Goal: Task Accomplishment & Management: Use online tool/utility

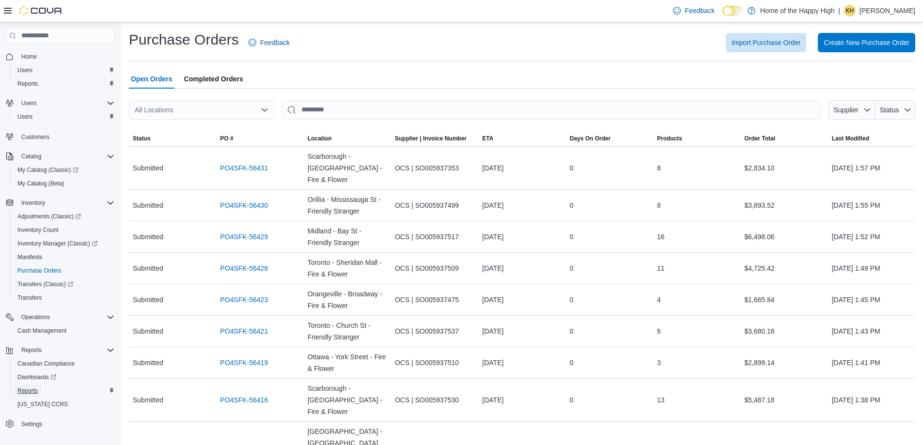
click at [25, 392] on span "Reports" at bounding box center [27, 391] width 20 height 8
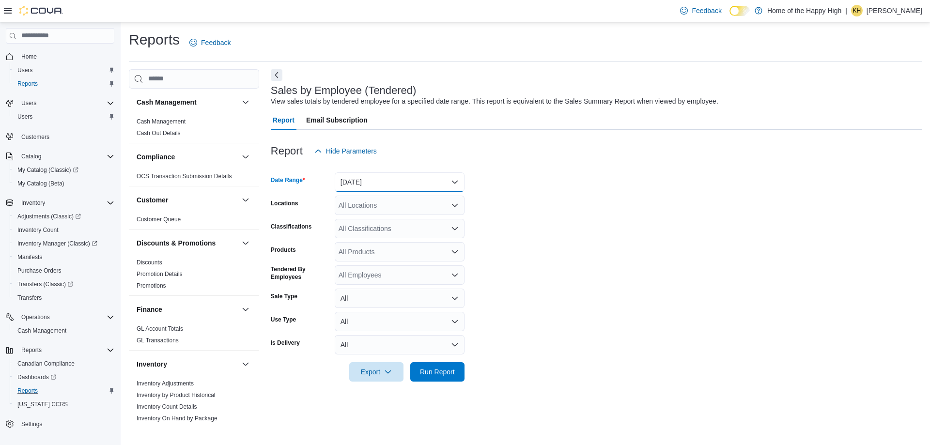
click at [382, 176] on button "[DATE]" at bounding box center [400, 181] width 130 height 19
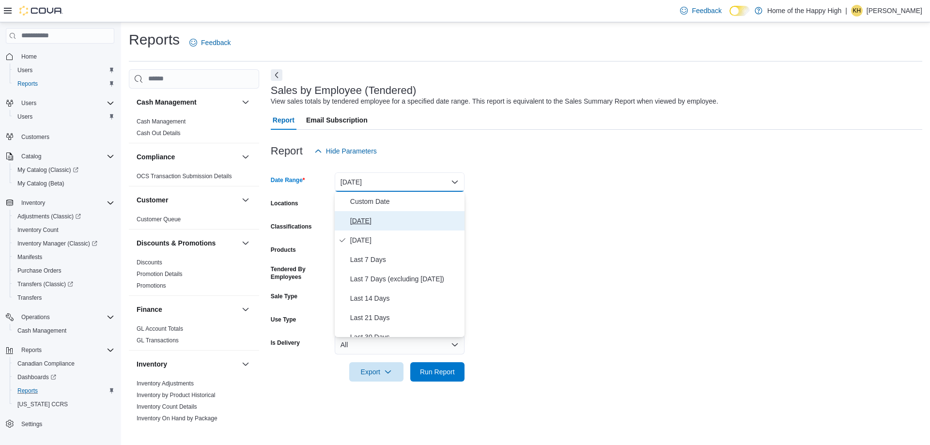
click at [371, 217] on span "[DATE]" at bounding box center [405, 221] width 110 height 12
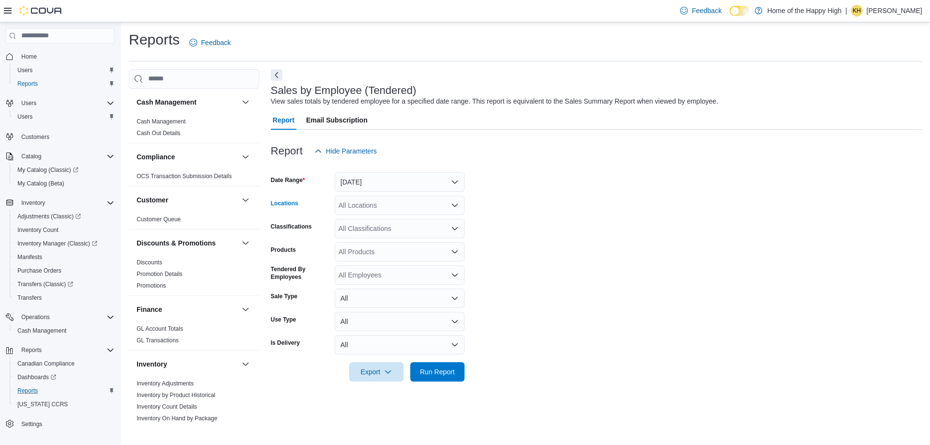
click at [365, 209] on div "All Locations" at bounding box center [400, 205] width 130 height 19
type input "*****"
click at [424, 223] on span "[GEOGRAPHIC_DATA] - Cornerstone - Fire & Flower" at bounding box center [455, 222] width 160 height 10
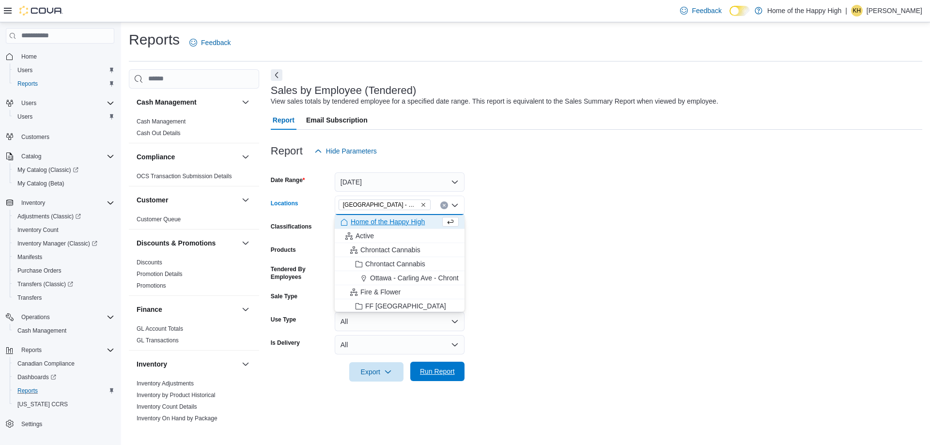
click at [433, 374] on span "Run Report" at bounding box center [437, 372] width 35 height 10
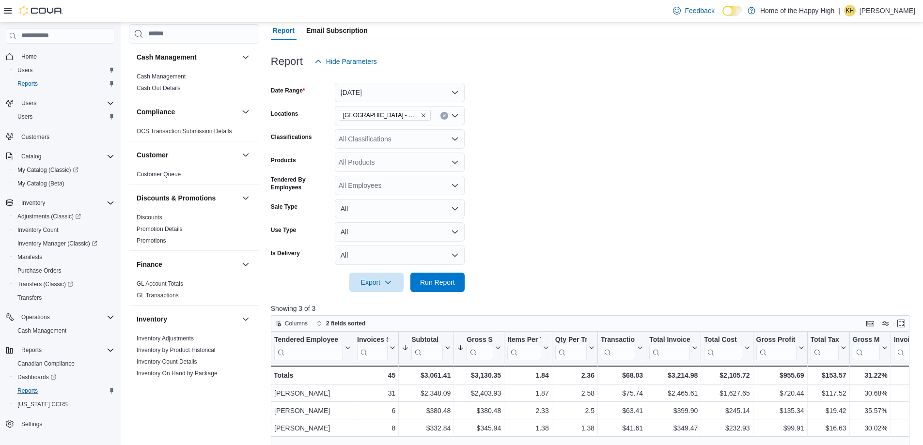
scroll to position [97, 0]
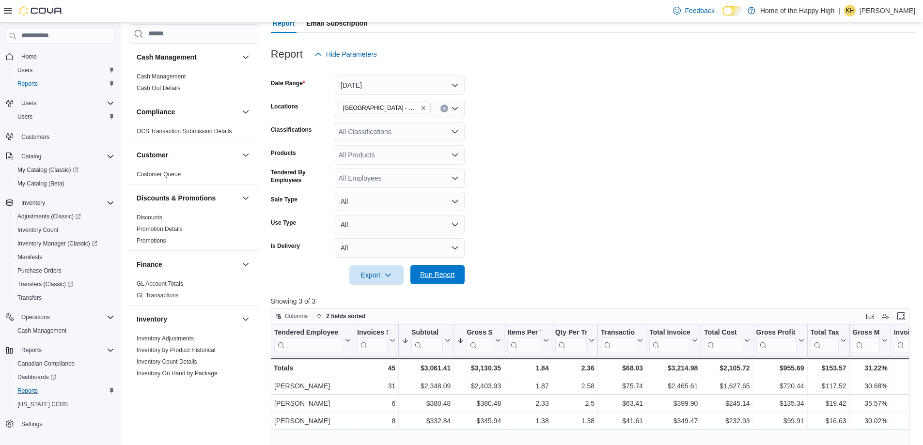
click at [438, 278] on span "Run Report" at bounding box center [437, 275] width 35 height 10
click at [430, 277] on span "Run Report" at bounding box center [437, 275] width 35 height 10
click at [418, 273] on span "Run Report" at bounding box center [437, 274] width 43 height 19
click at [421, 277] on span "Run Report" at bounding box center [437, 275] width 35 height 10
click at [443, 276] on span "Run Report" at bounding box center [437, 275] width 35 height 10
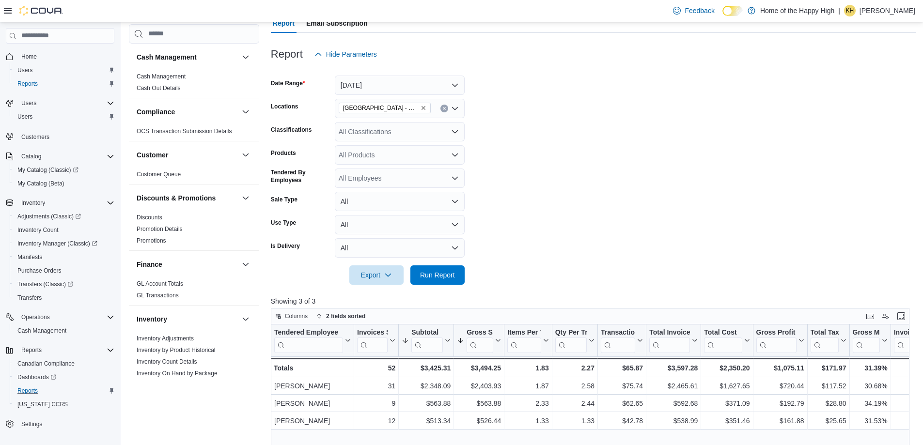
click at [893, 9] on p "[PERSON_NAME]" at bounding box center [887, 11] width 56 height 12
click at [863, 98] on span "Sign Out" at bounding box center [852, 95] width 26 height 10
